Goal: Task Accomplishment & Management: Complete application form

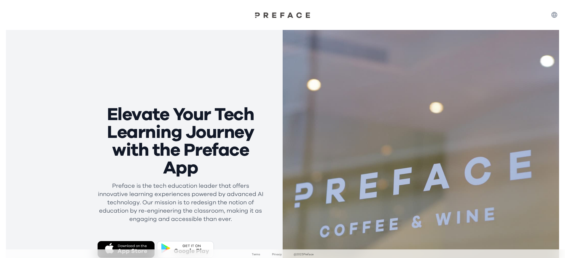
click at [191, 251] on div "Terms Privacy @ 2025 Preface" at bounding box center [282, 253] width 565 height 9
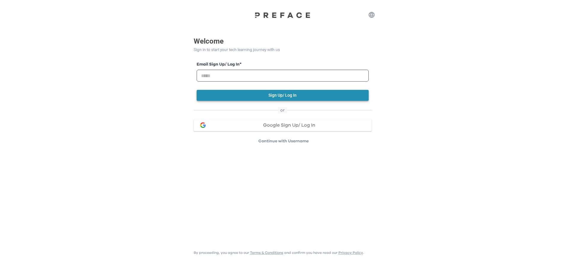
click at [282, 95] on button "Sign Up/ Log In" at bounding box center [283, 95] width 172 height 11
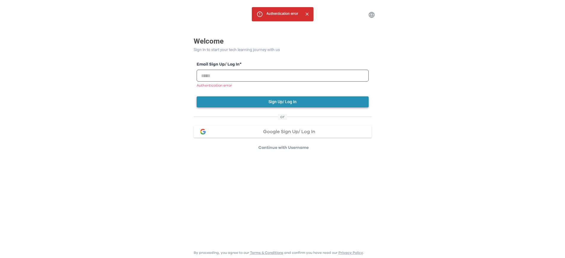
click at [282, 102] on button "Sign Up/ Log In" at bounding box center [283, 101] width 172 height 11
